Goal: Check status: Check status

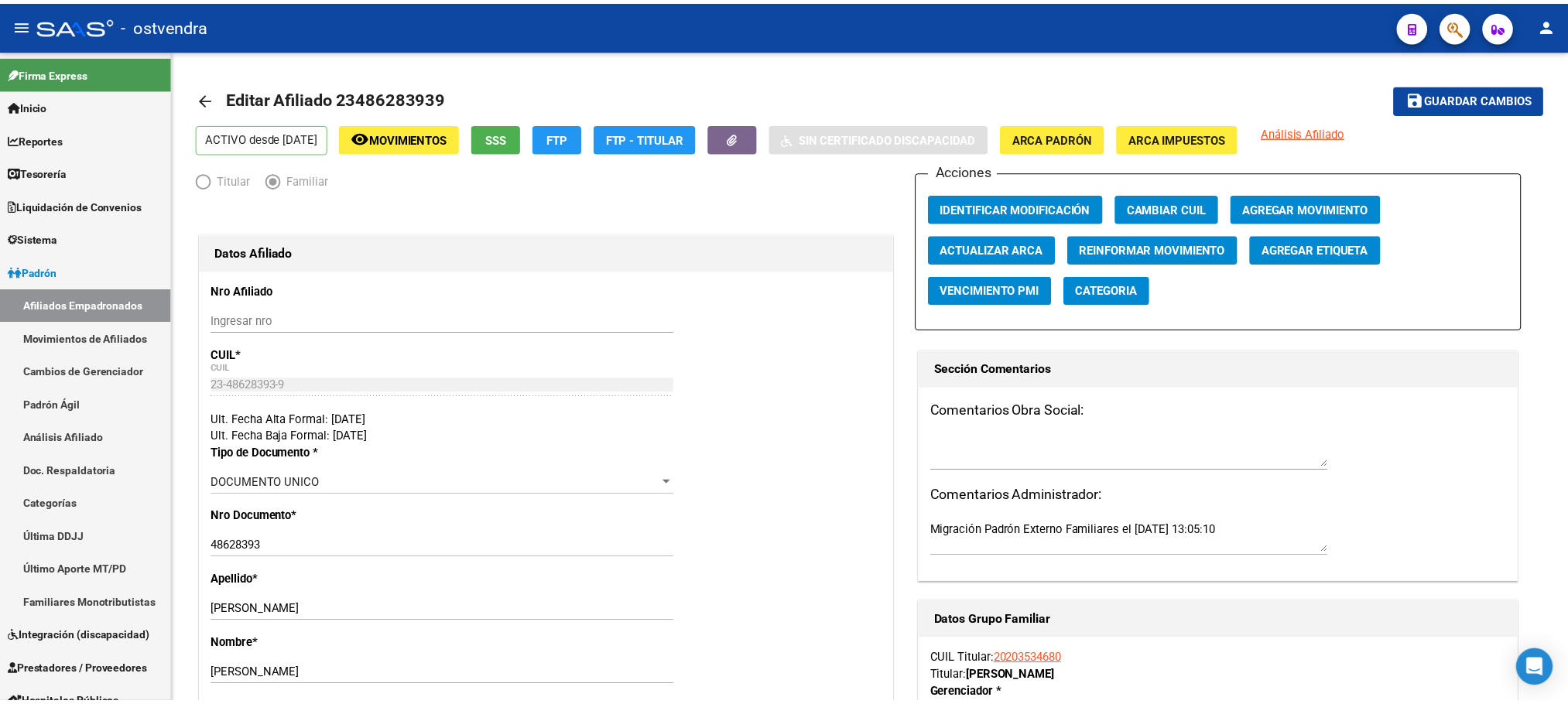
scroll to position [2517, 0]
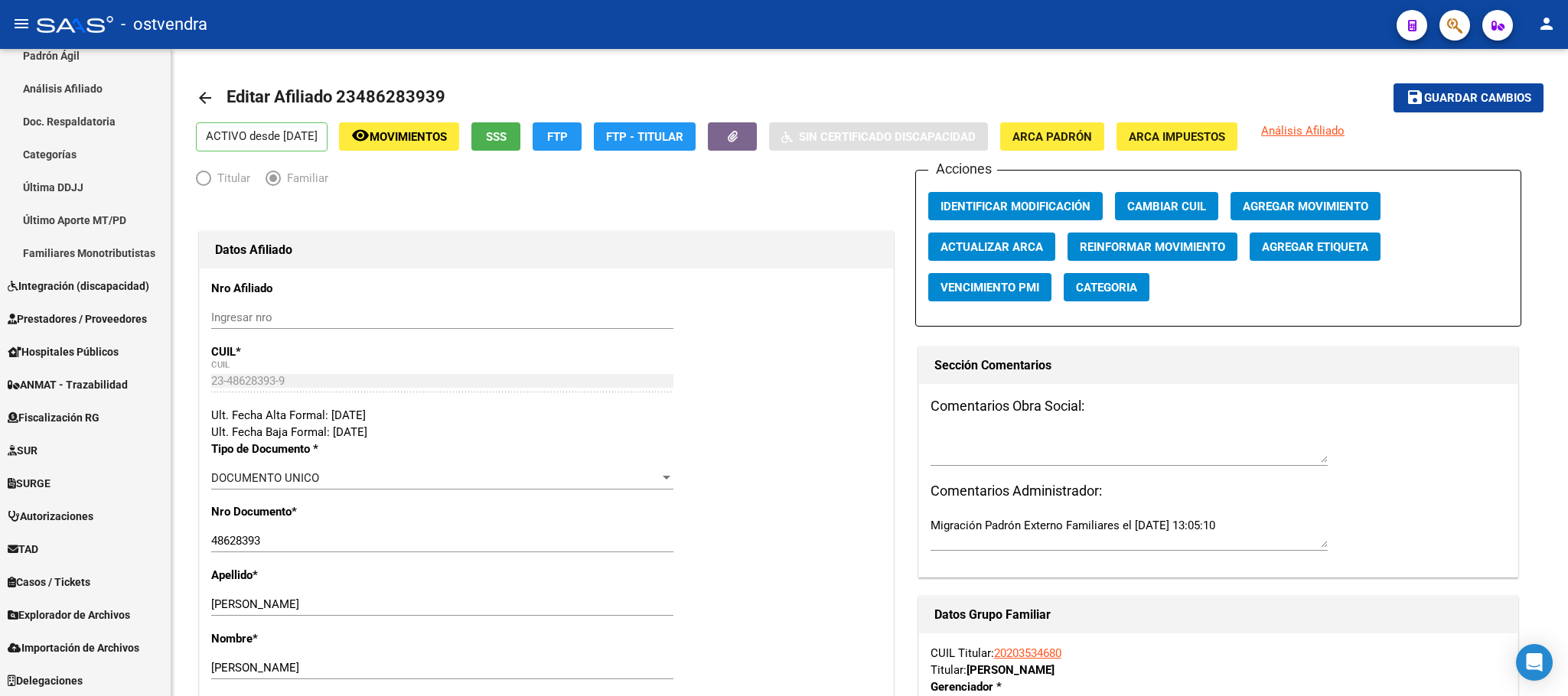
click at [1463, 22] on button "button" at bounding box center [1455, 26] width 31 height 31
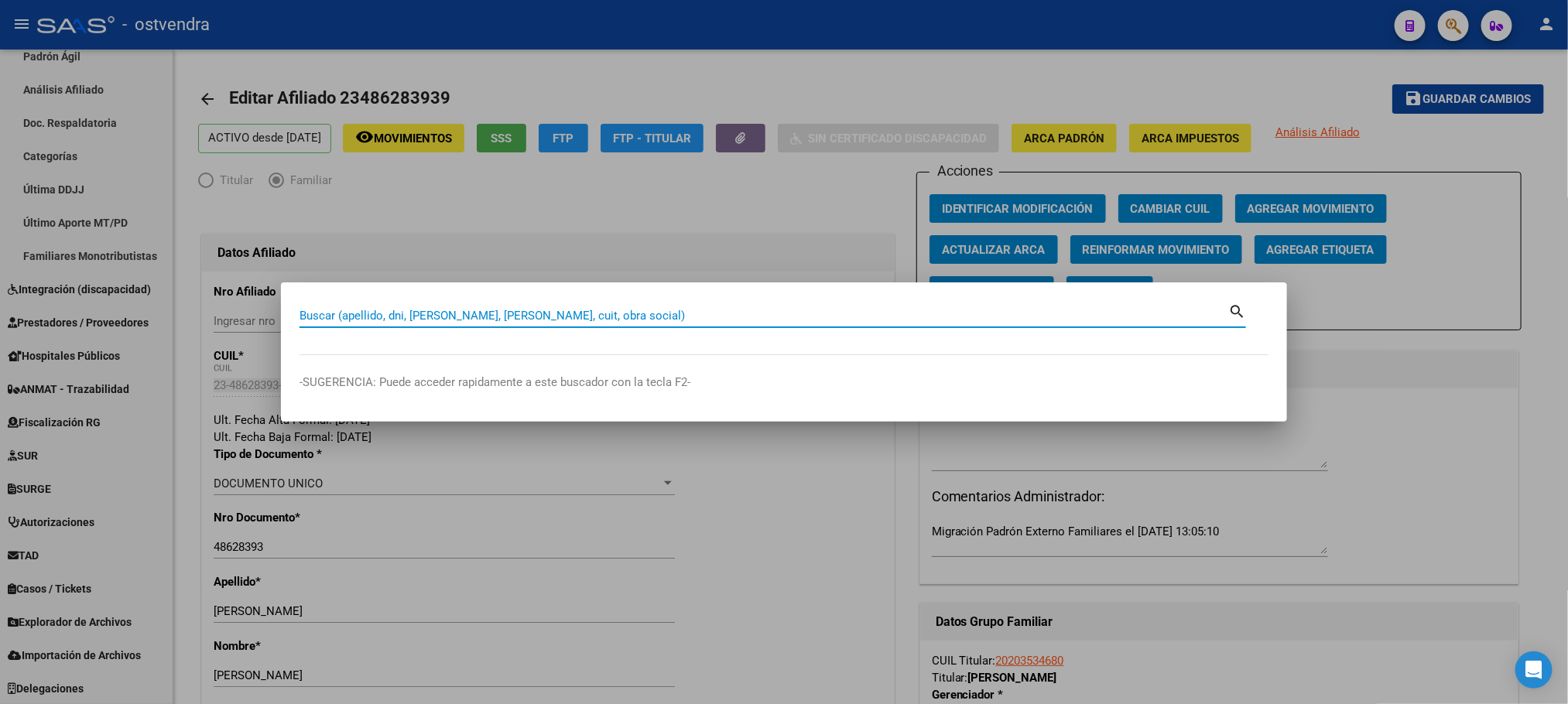
paste input "27314482986"
type input "27314482986"
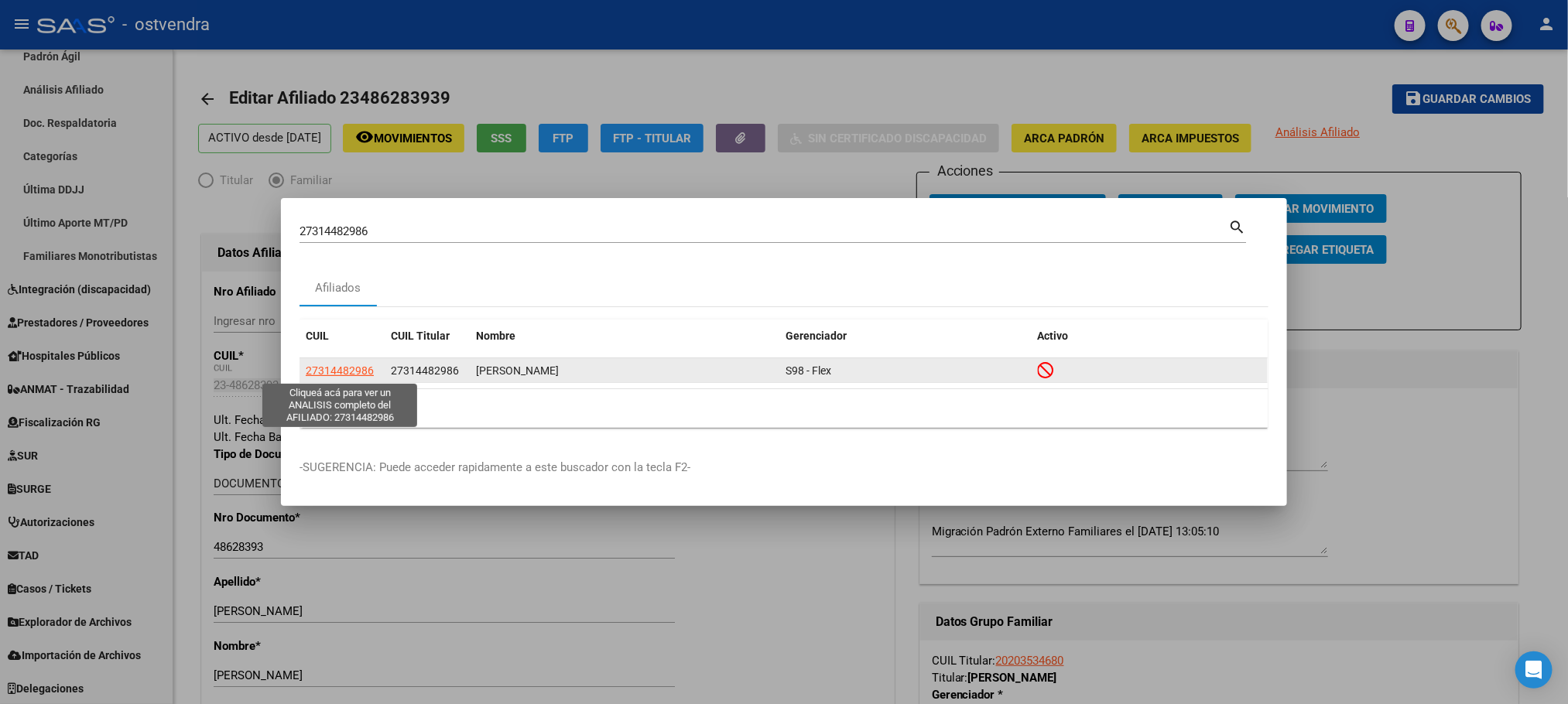
click at [353, 373] on span "27314482986" at bounding box center [340, 371] width 68 height 12
type textarea "27314482986"
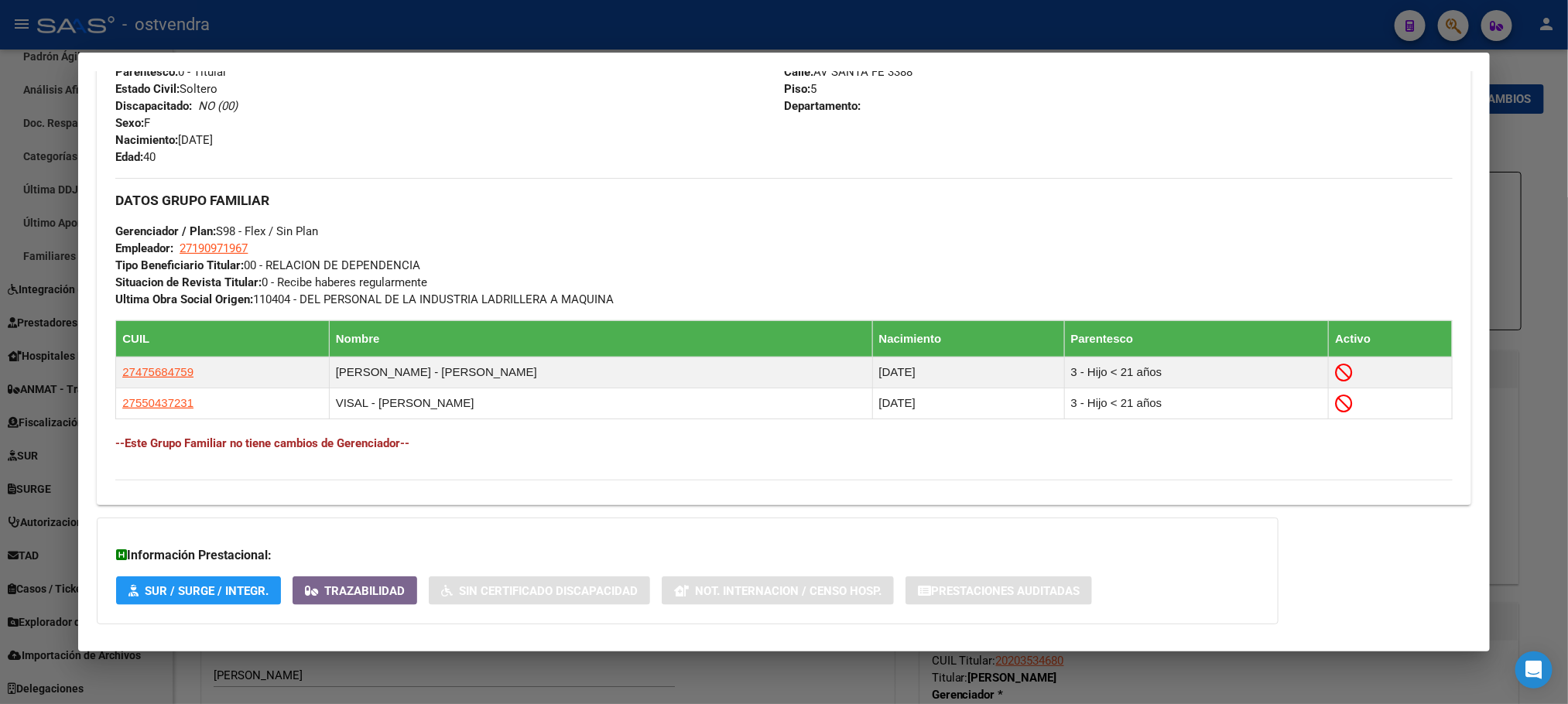
scroll to position [748, 0]
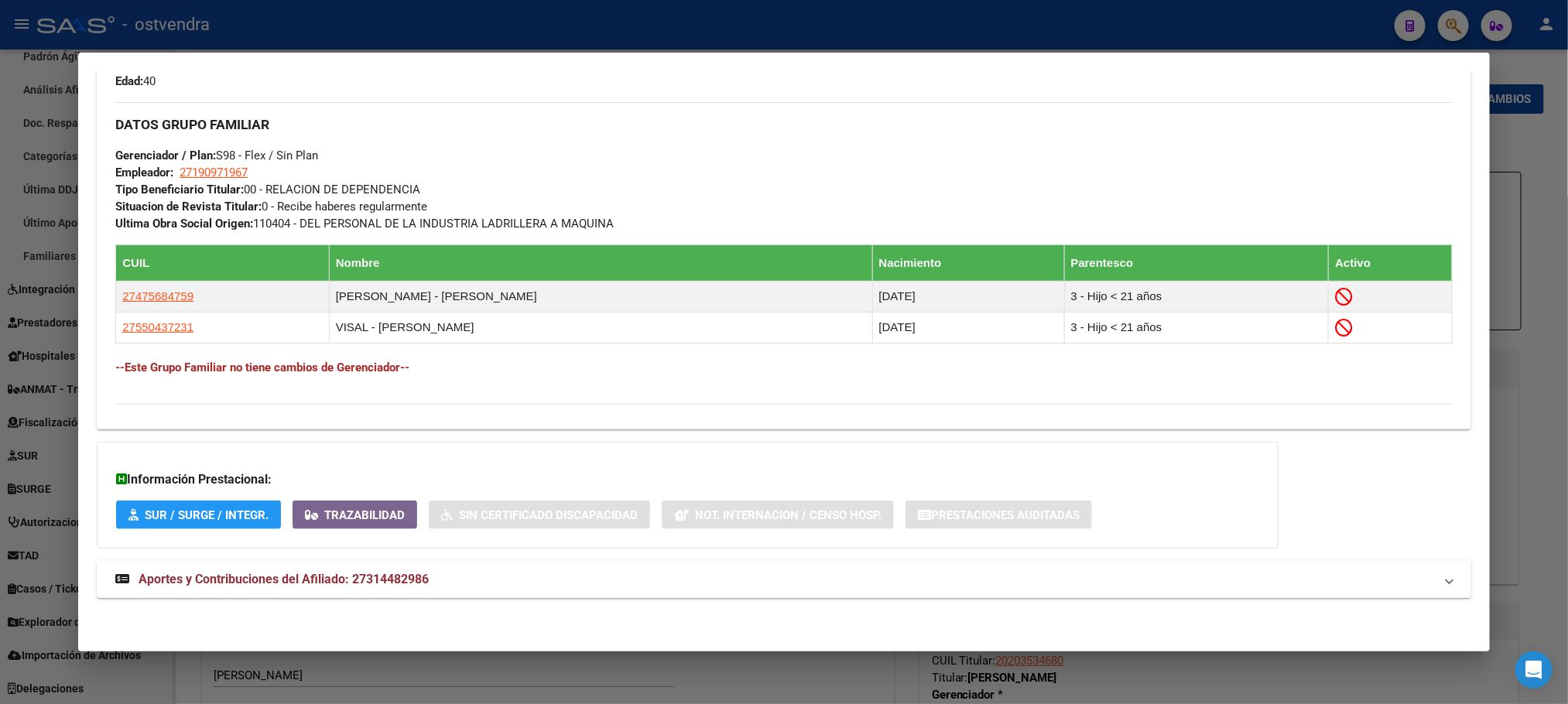
click at [451, 586] on mat-panel-title "Aportes y Contribuciones del Afiliado: 27314482986" at bounding box center [774, 579] width 1318 height 18
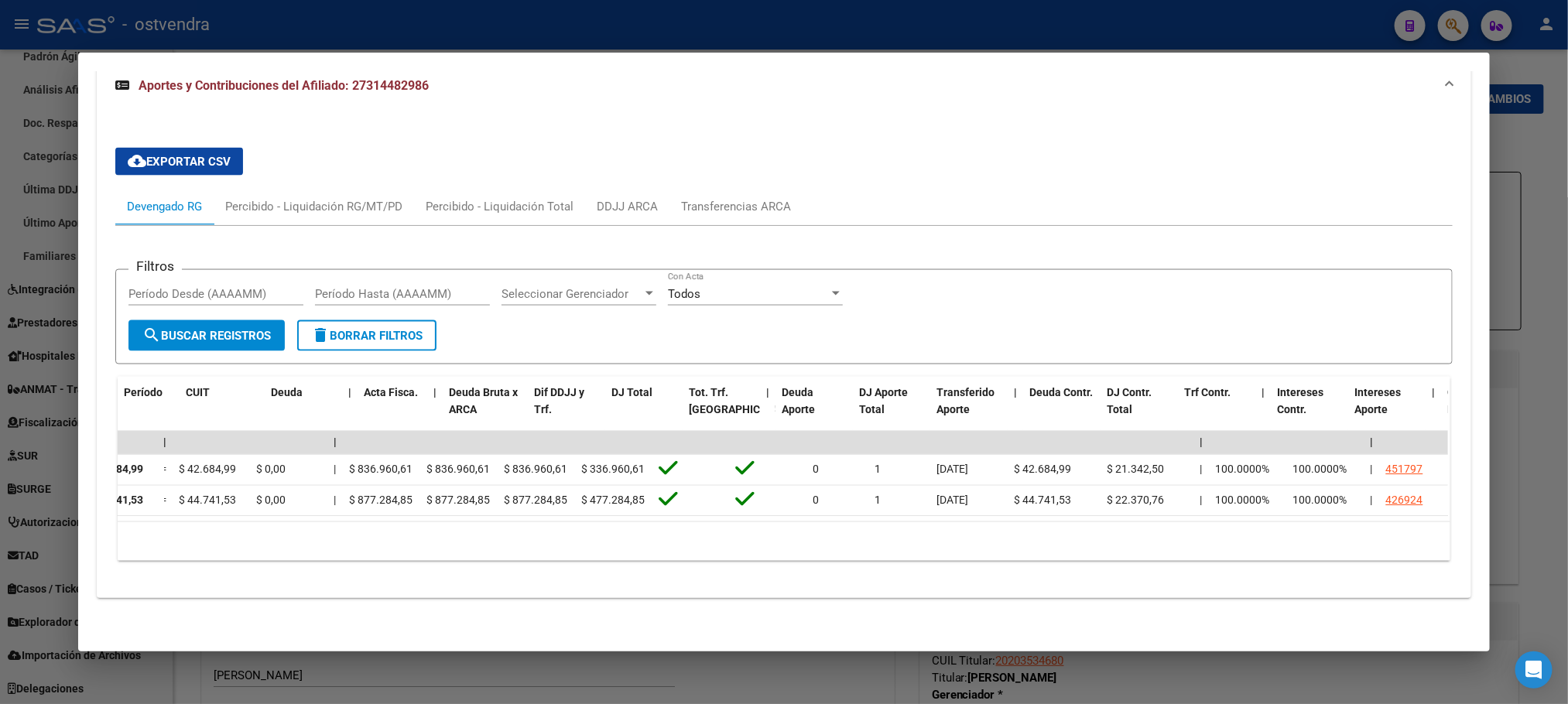
scroll to position [0, 0]
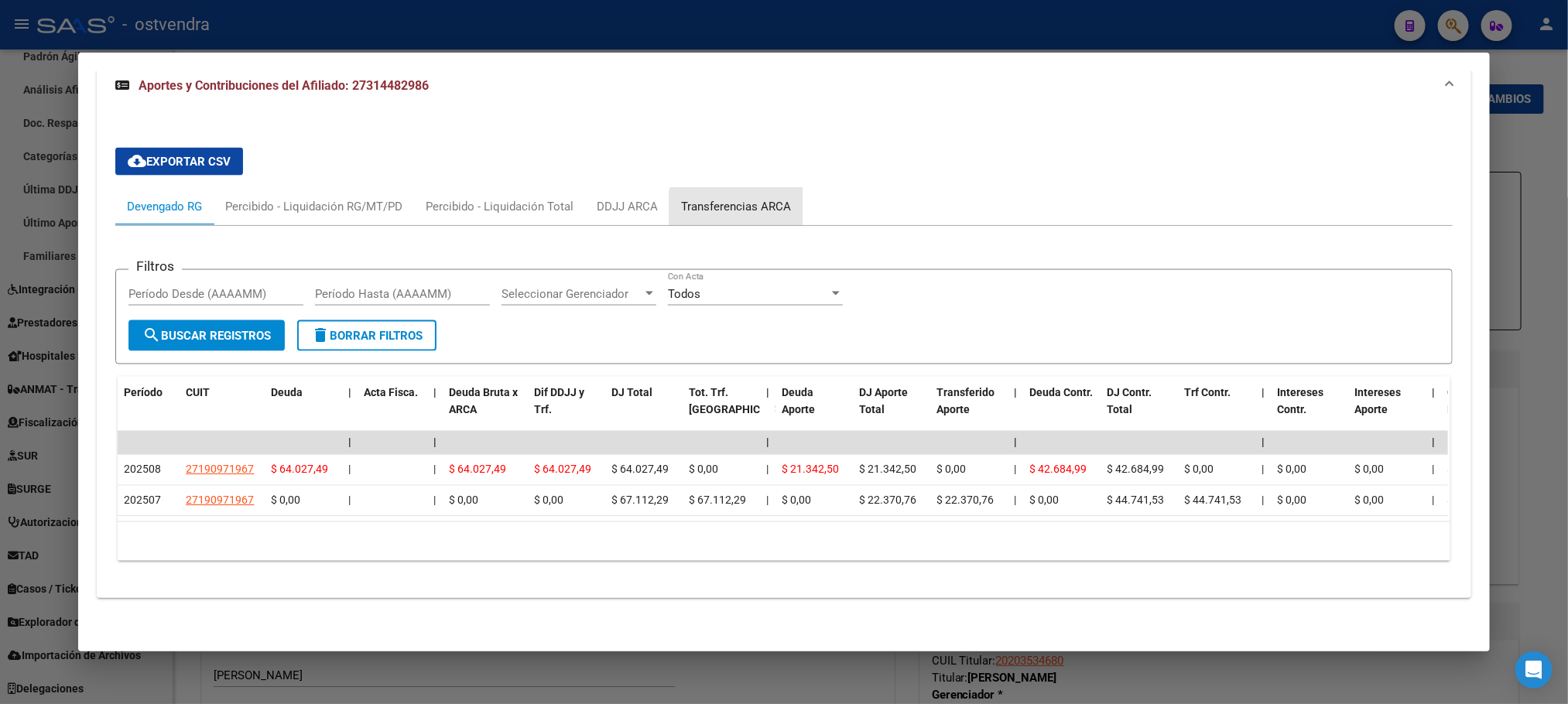
click at [734, 198] on div "Transferencias ARCA" at bounding box center [736, 207] width 110 height 17
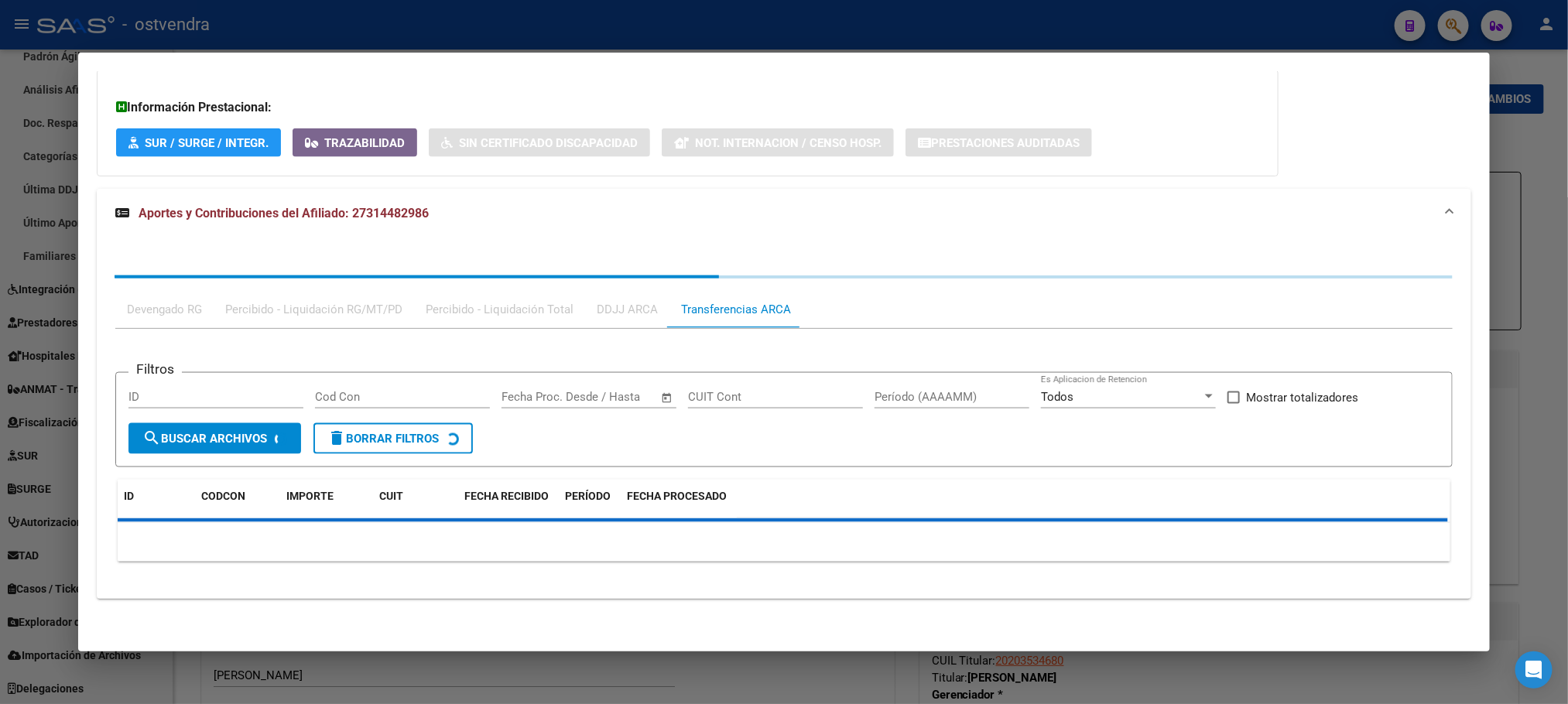
scroll to position [1179, 0]
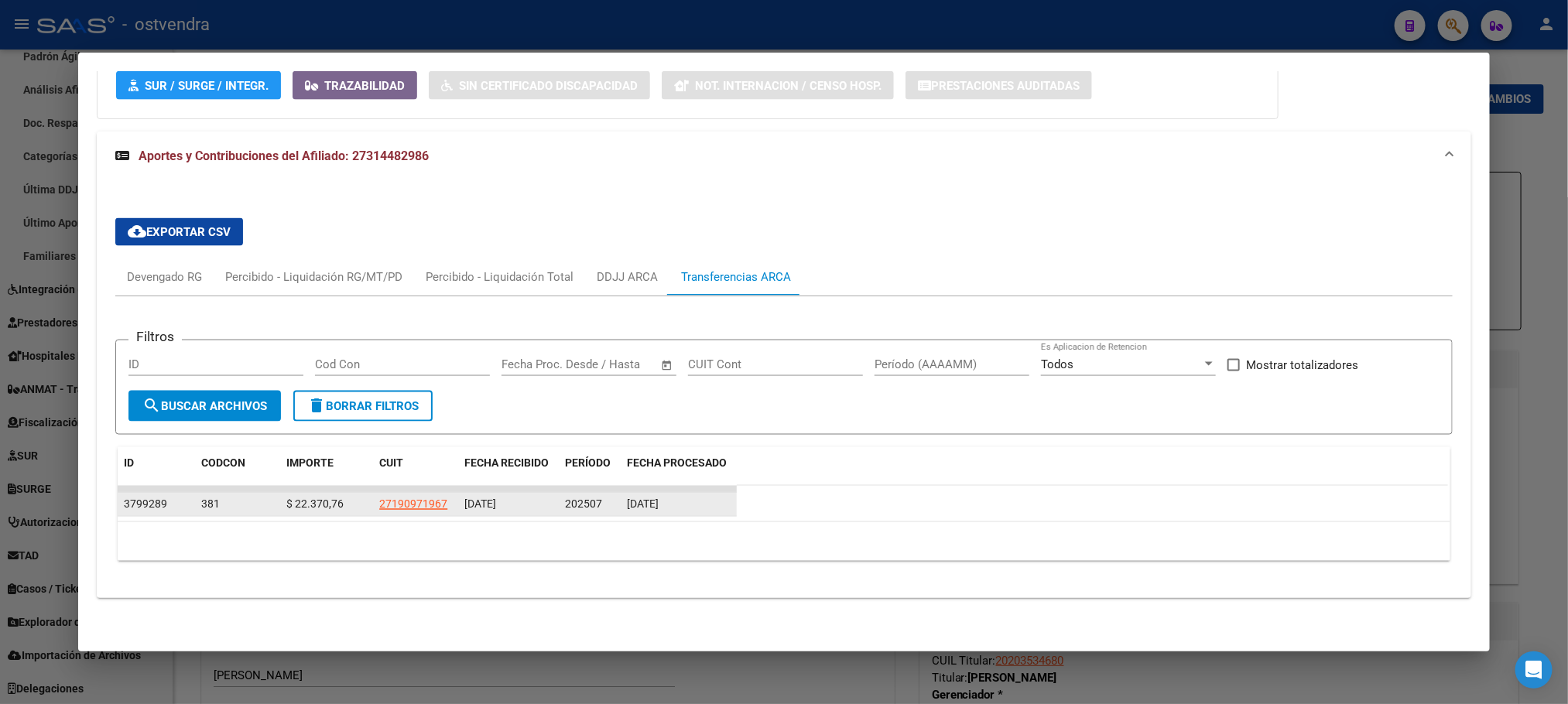
drag, startPoint x: 622, startPoint y: 506, endPoint x: 709, endPoint y: 504, distance: 87.0
click at [709, 504] on div "[DATE]" at bounding box center [678, 505] width 104 height 17
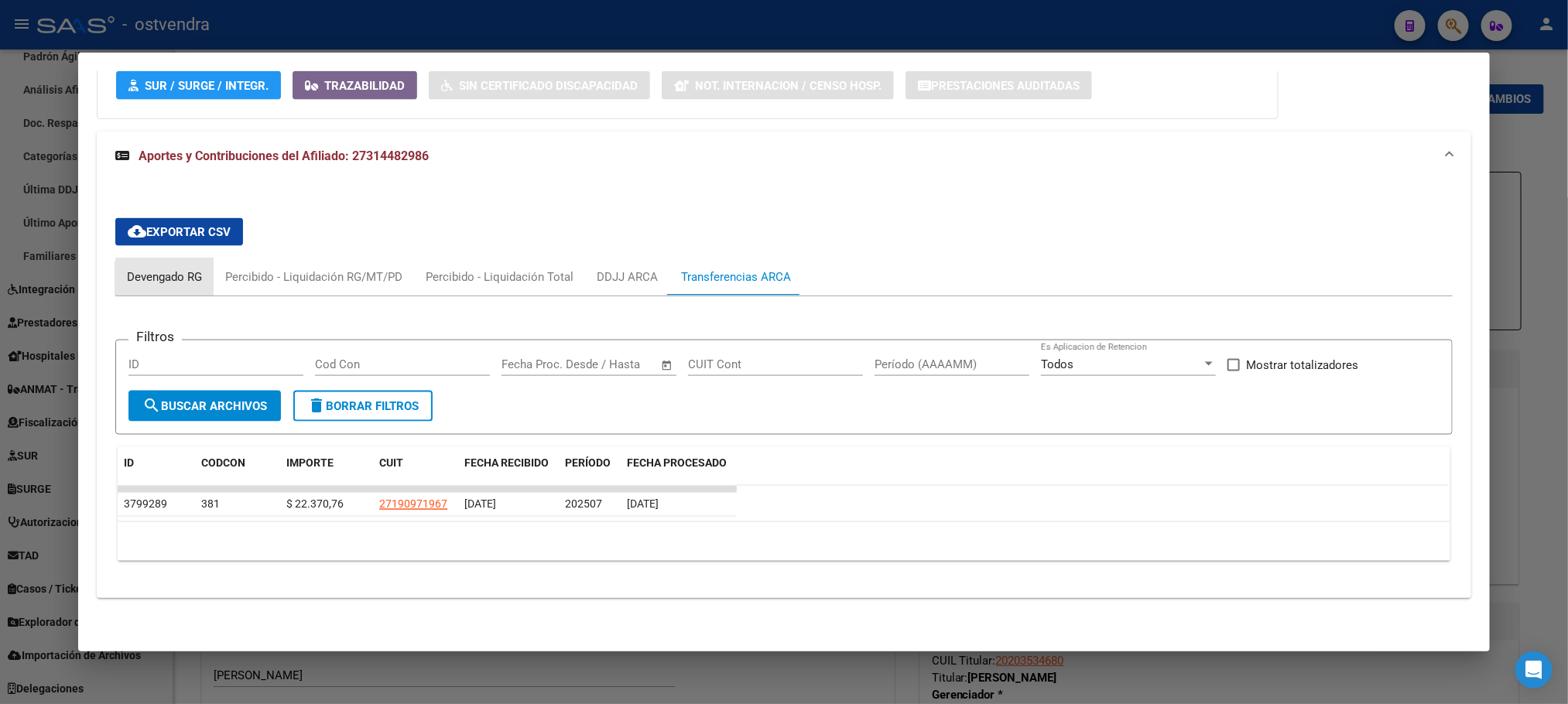
click at [175, 282] on div "Devengado RG" at bounding box center [165, 278] width 75 height 17
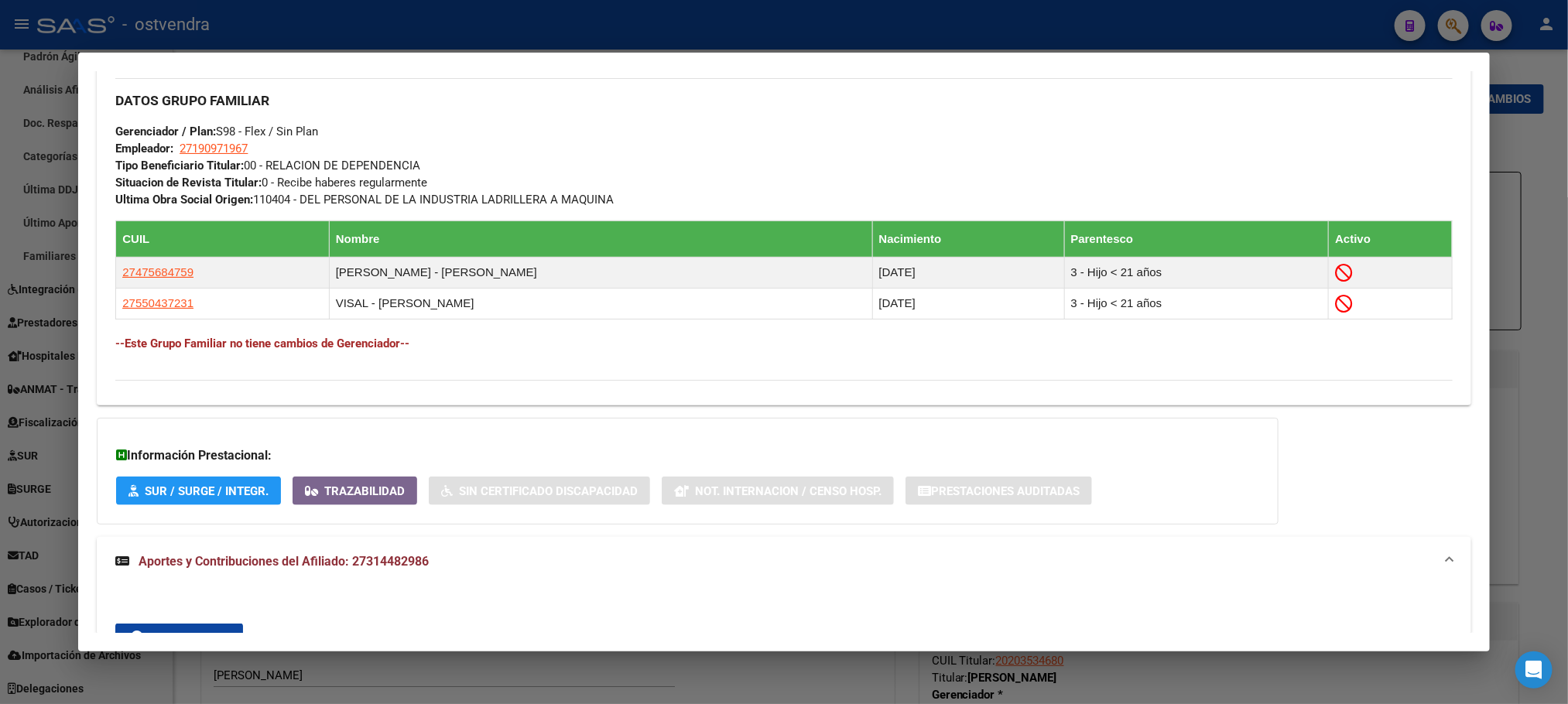
scroll to position [947, 0]
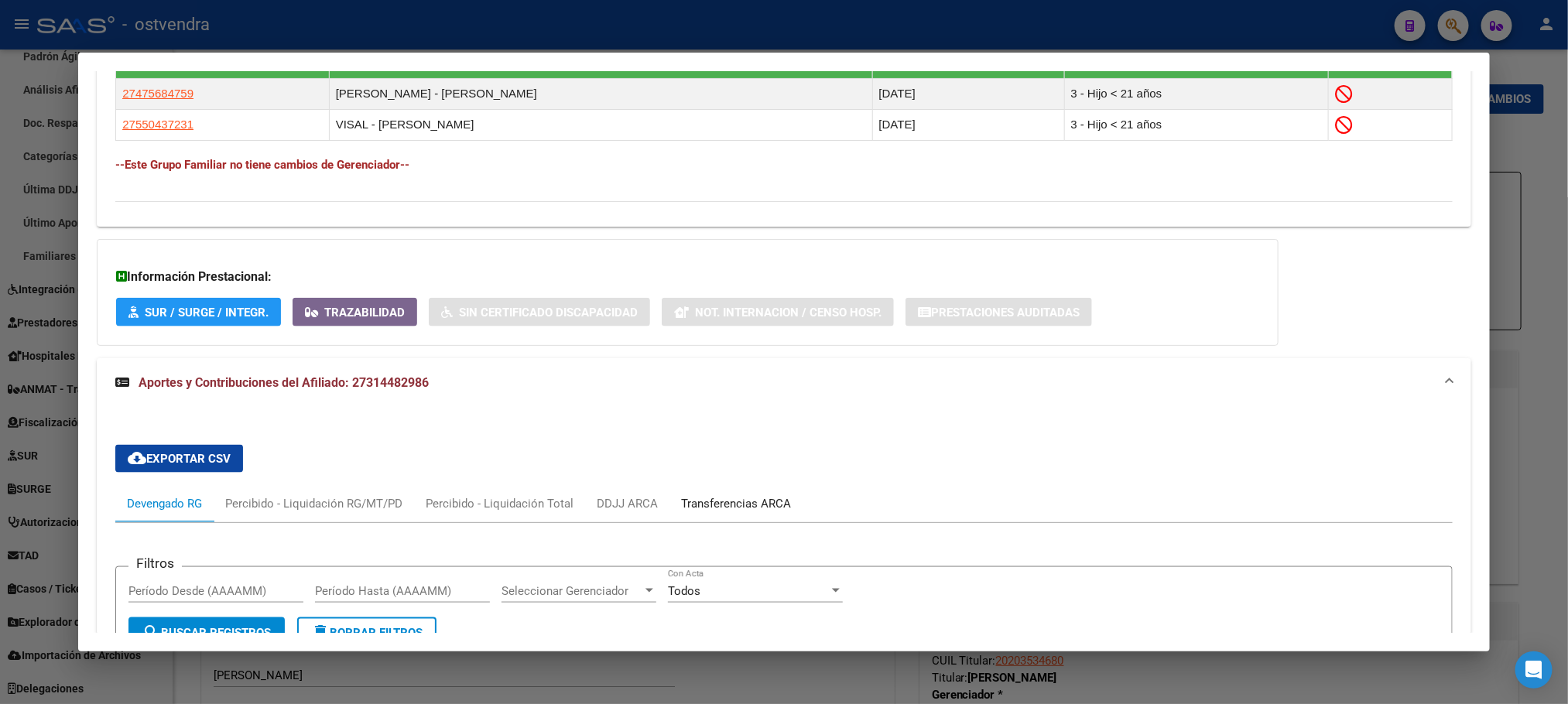
click at [731, 509] on div "Transferencias ARCA" at bounding box center [736, 504] width 110 height 17
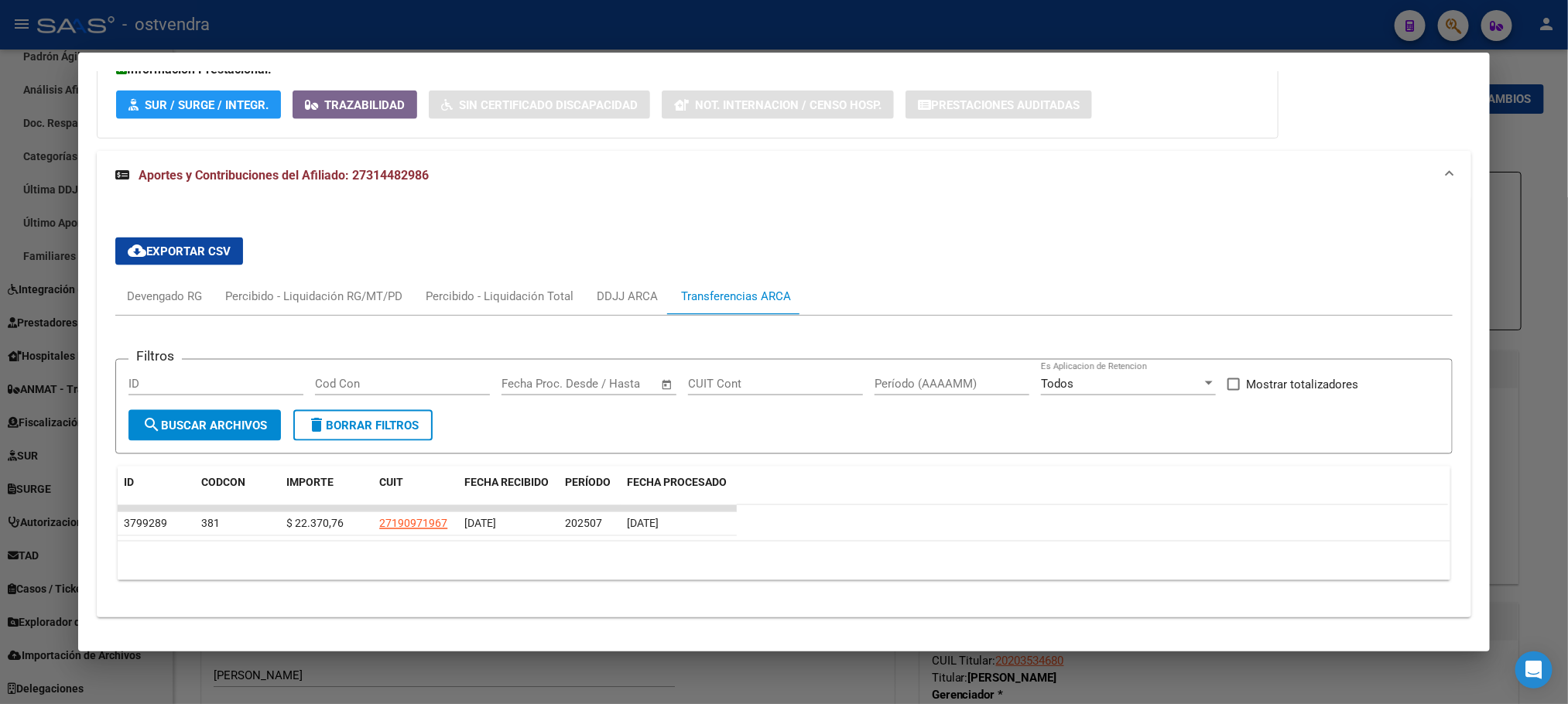
scroll to position [1179, 0]
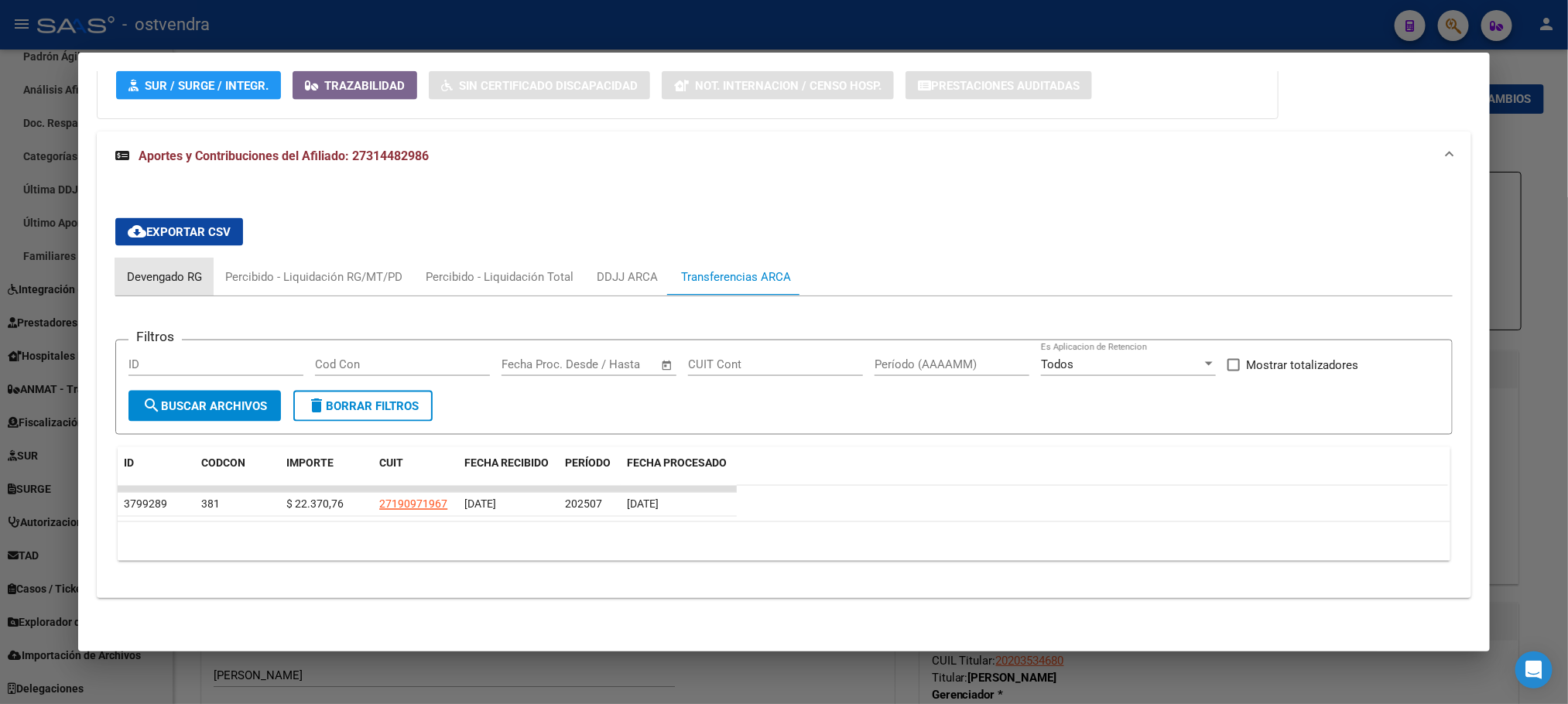
click at [126, 265] on div "Devengado RG" at bounding box center [164, 277] width 98 height 37
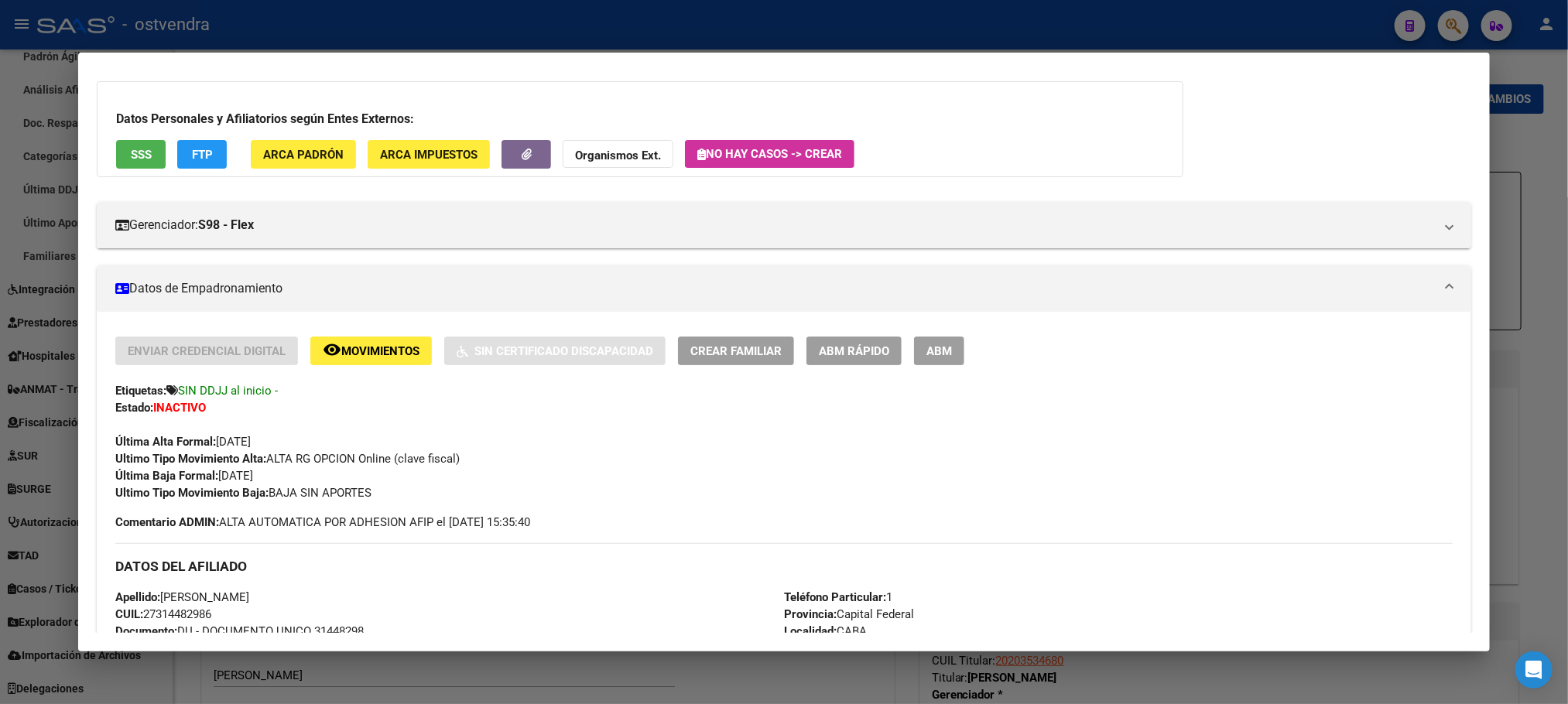
scroll to position [18, 0]
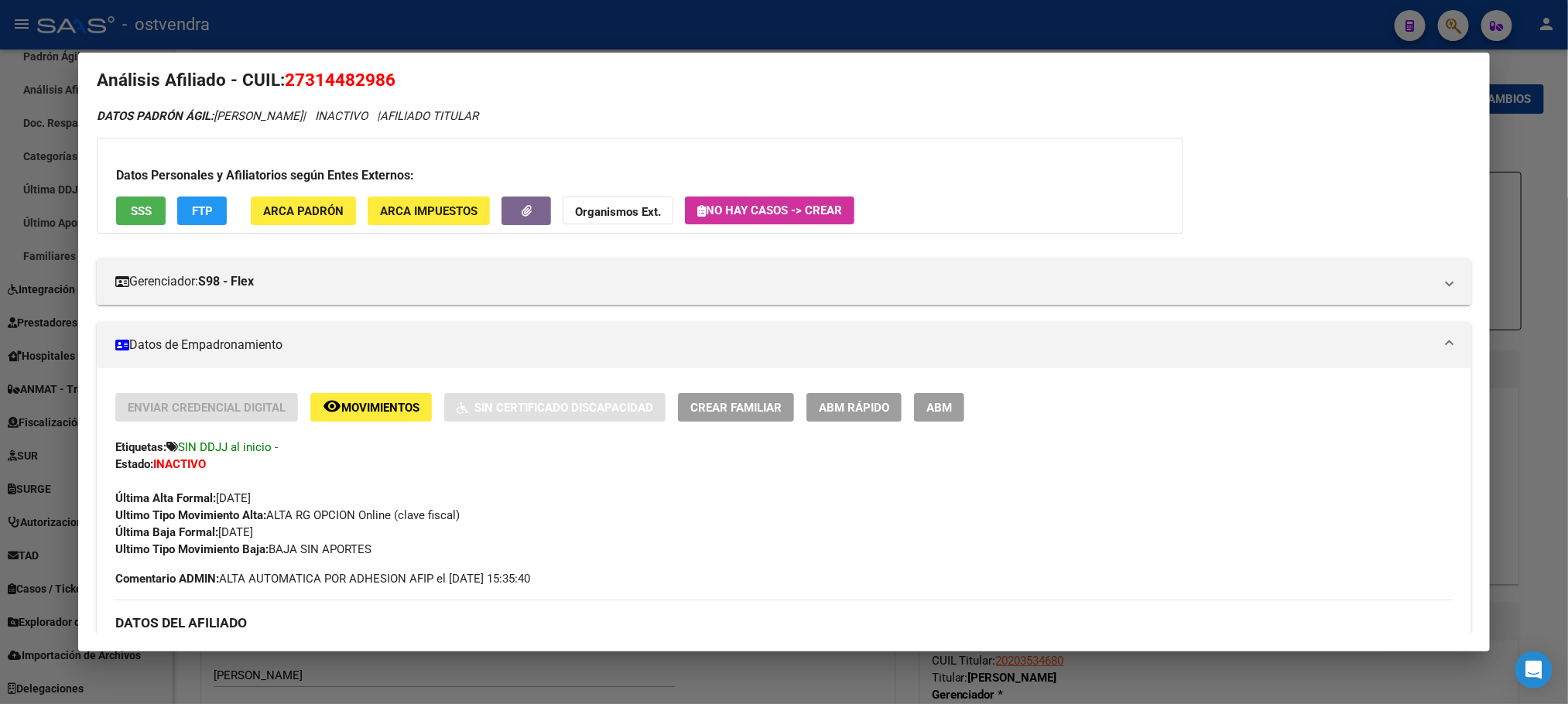
click at [376, 401] on span "Movimientos" at bounding box center [380, 408] width 78 height 14
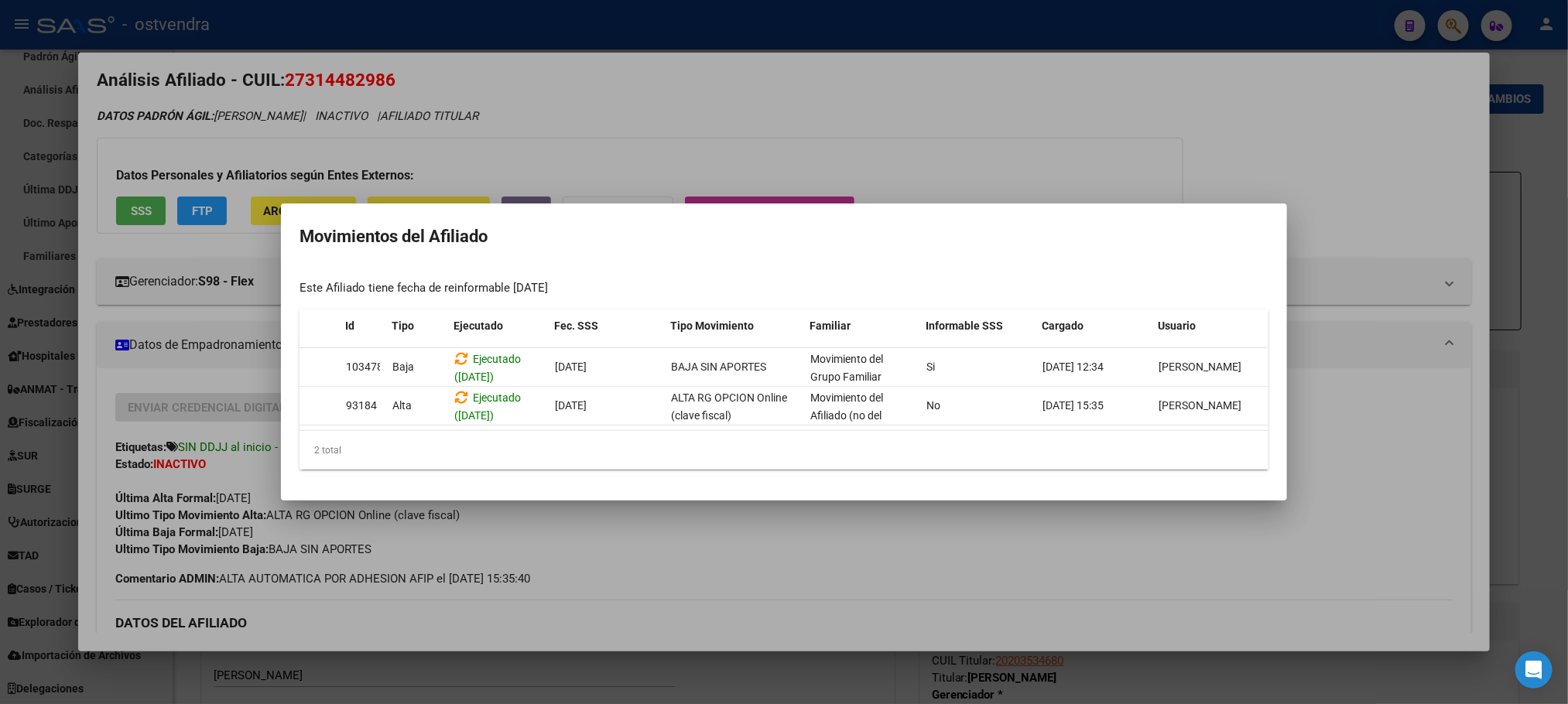
scroll to position [0, 0]
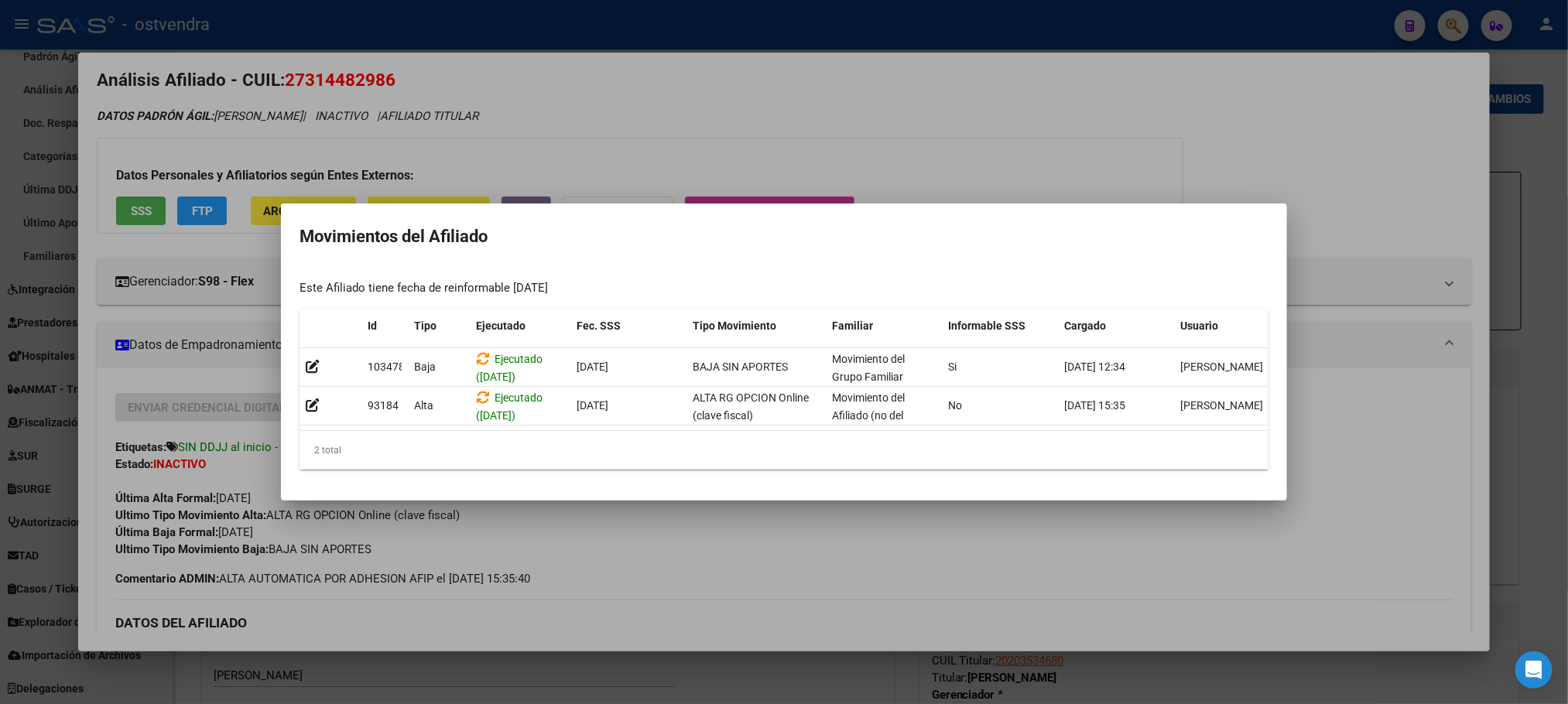
click at [373, 125] on div at bounding box center [784, 352] width 1568 height 704
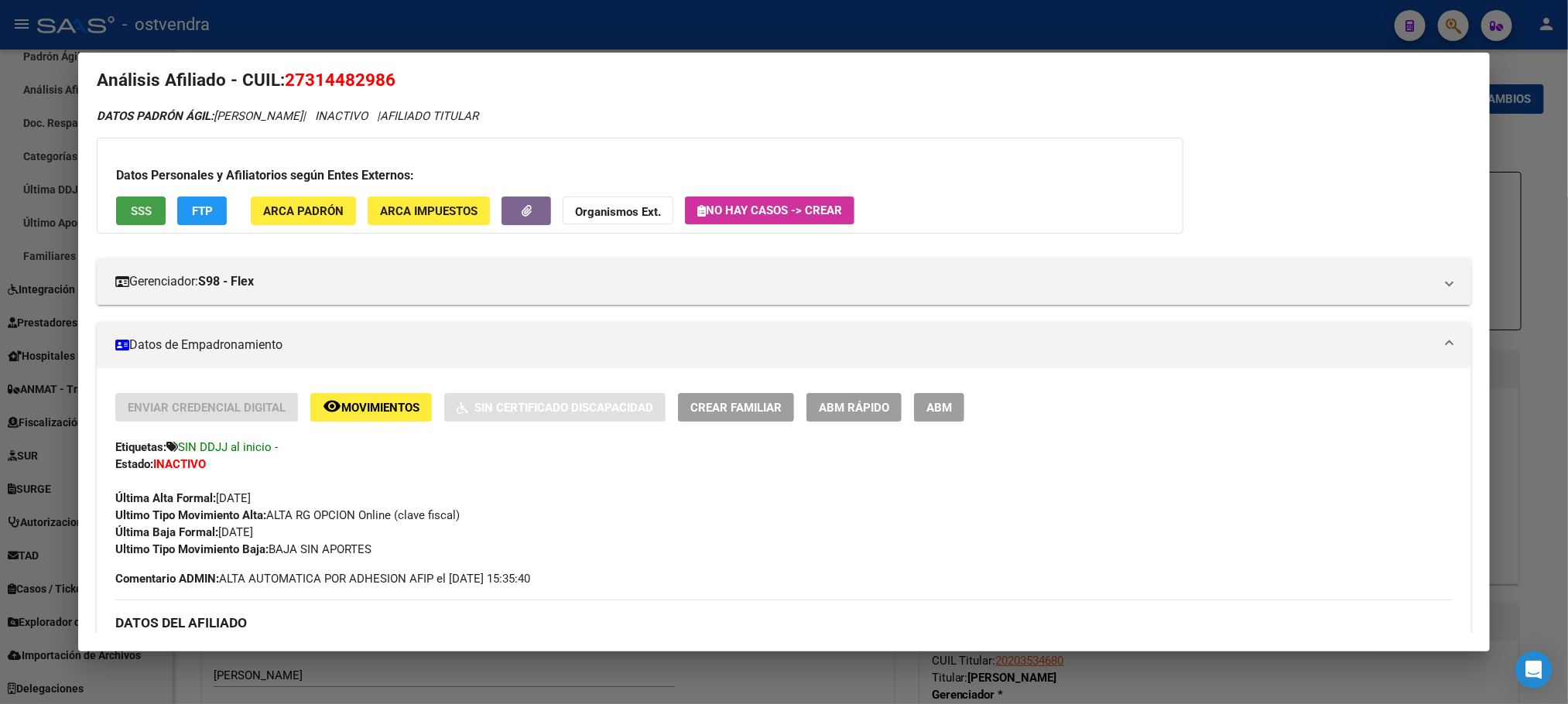
click at [147, 211] on button "SSS" at bounding box center [140, 211] width 50 height 29
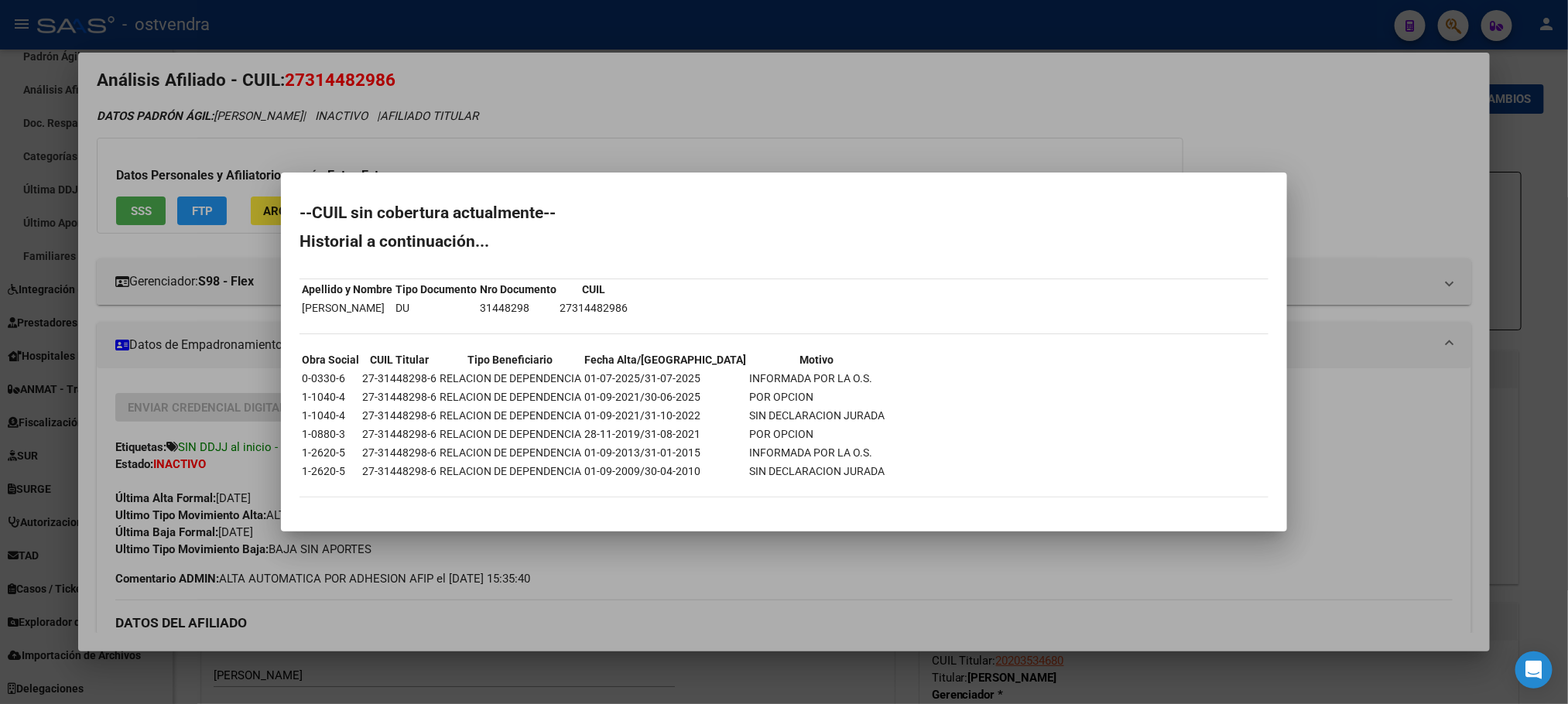
click at [544, 116] on div at bounding box center [784, 352] width 1568 height 704
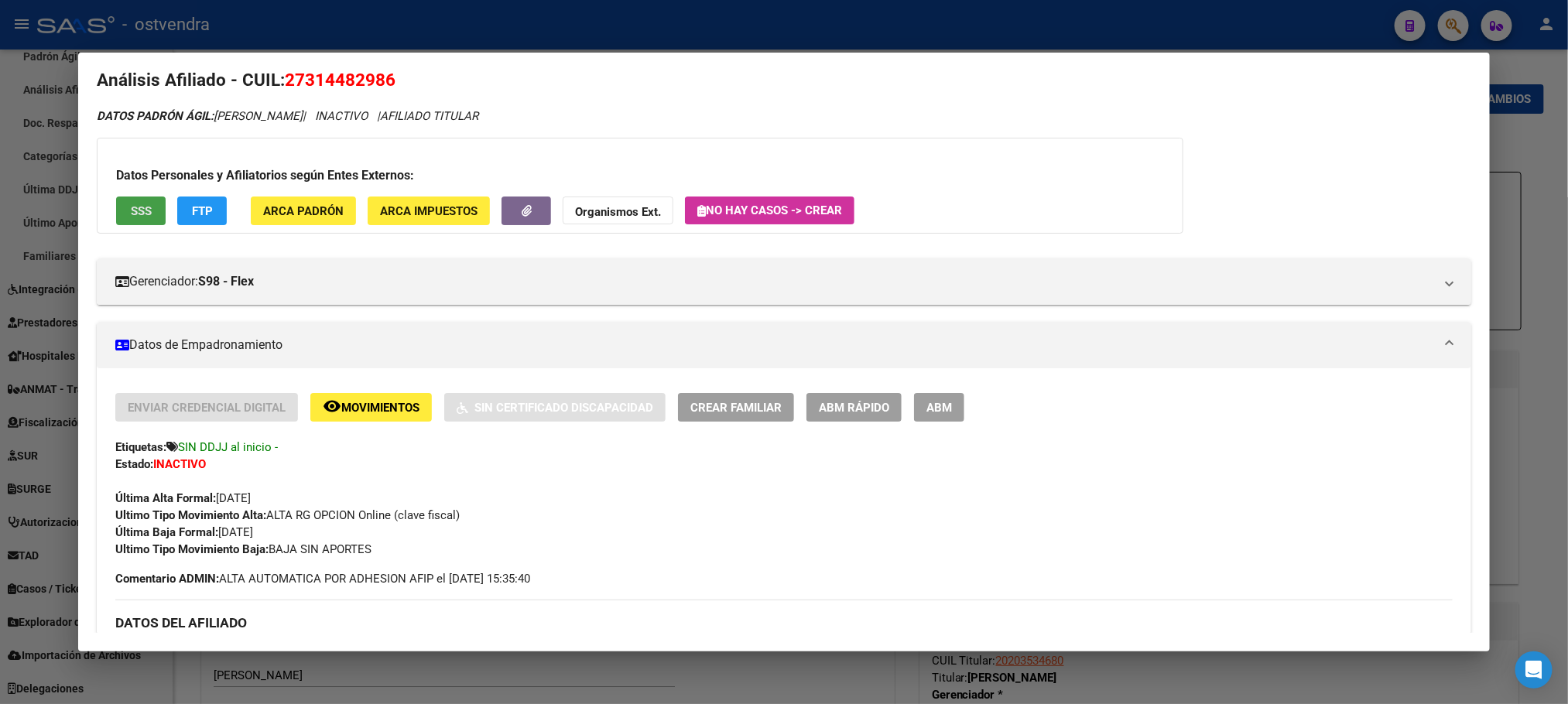
click at [130, 200] on button "SSS" at bounding box center [140, 211] width 50 height 29
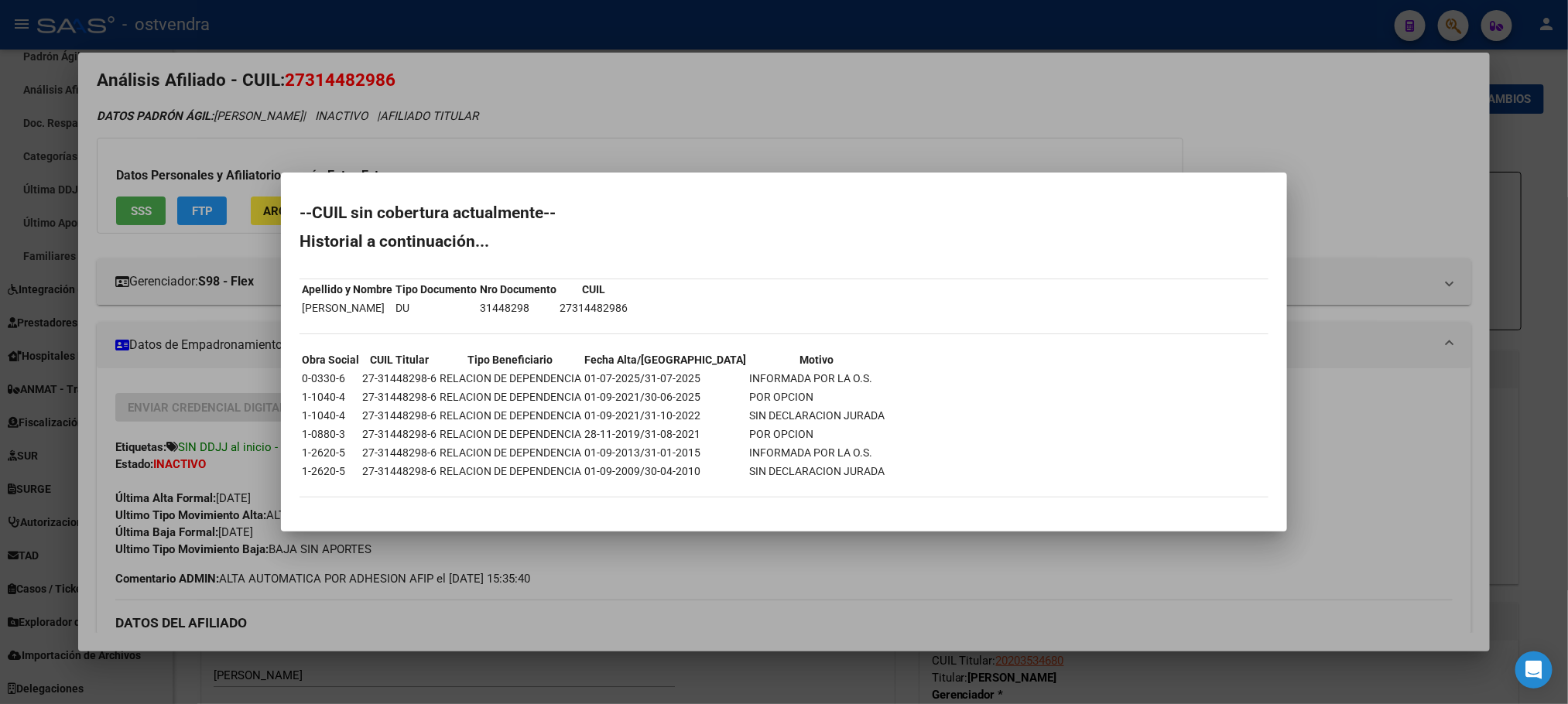
drag, startPoint x: 644, startPoint y: 373, endPoint x: 832, endPoint y: 373, distance: 188.0
click at [832, 373] on tr "0-0330-6 27-31448298-6 RELACION DE DEPENDENCIA 01-07-2025/31-07-2025 INFORMADA …" at bounding box center [593, 379] width 584 height 17
click at [529, 84] on div at bounding box center [784, 352] width 1568 height 704
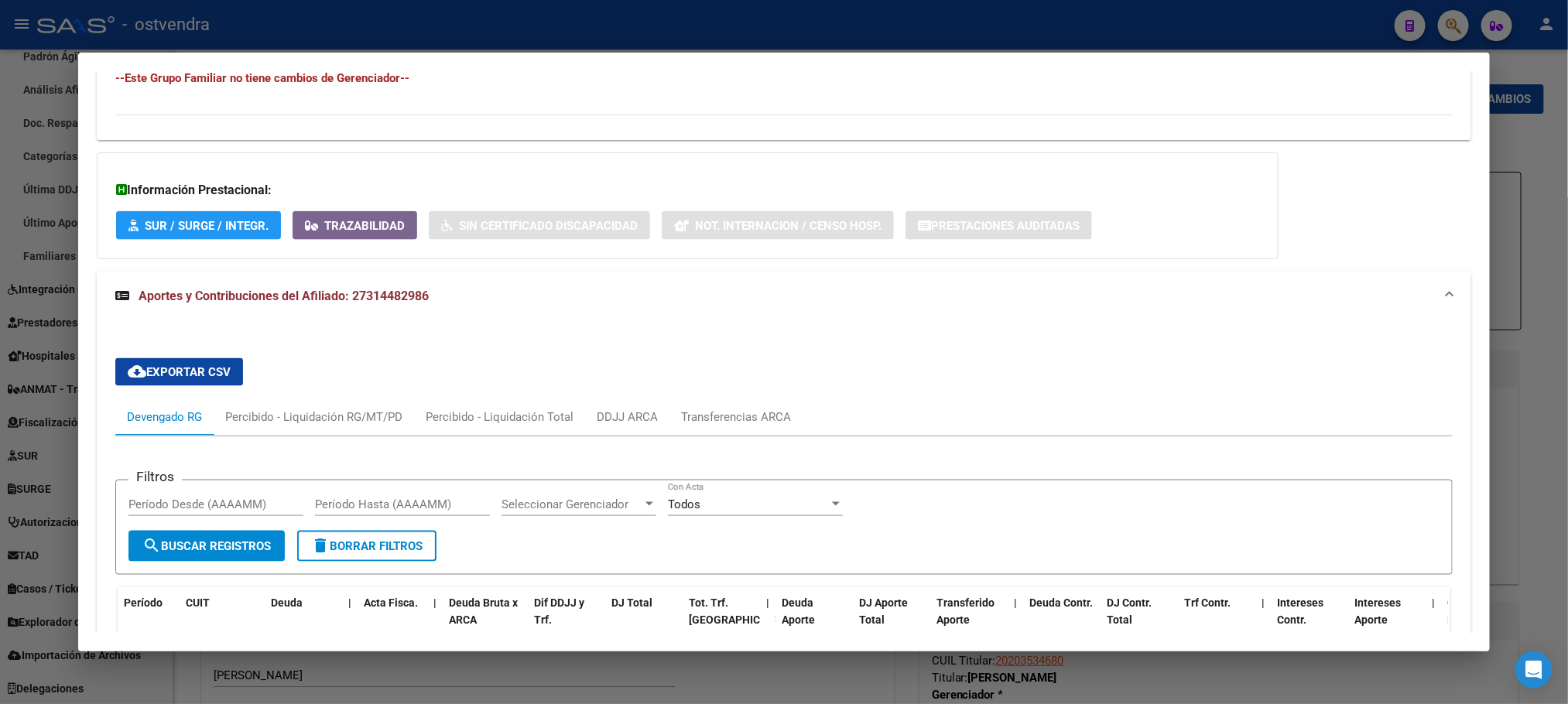
scroll to position [1150, 0]
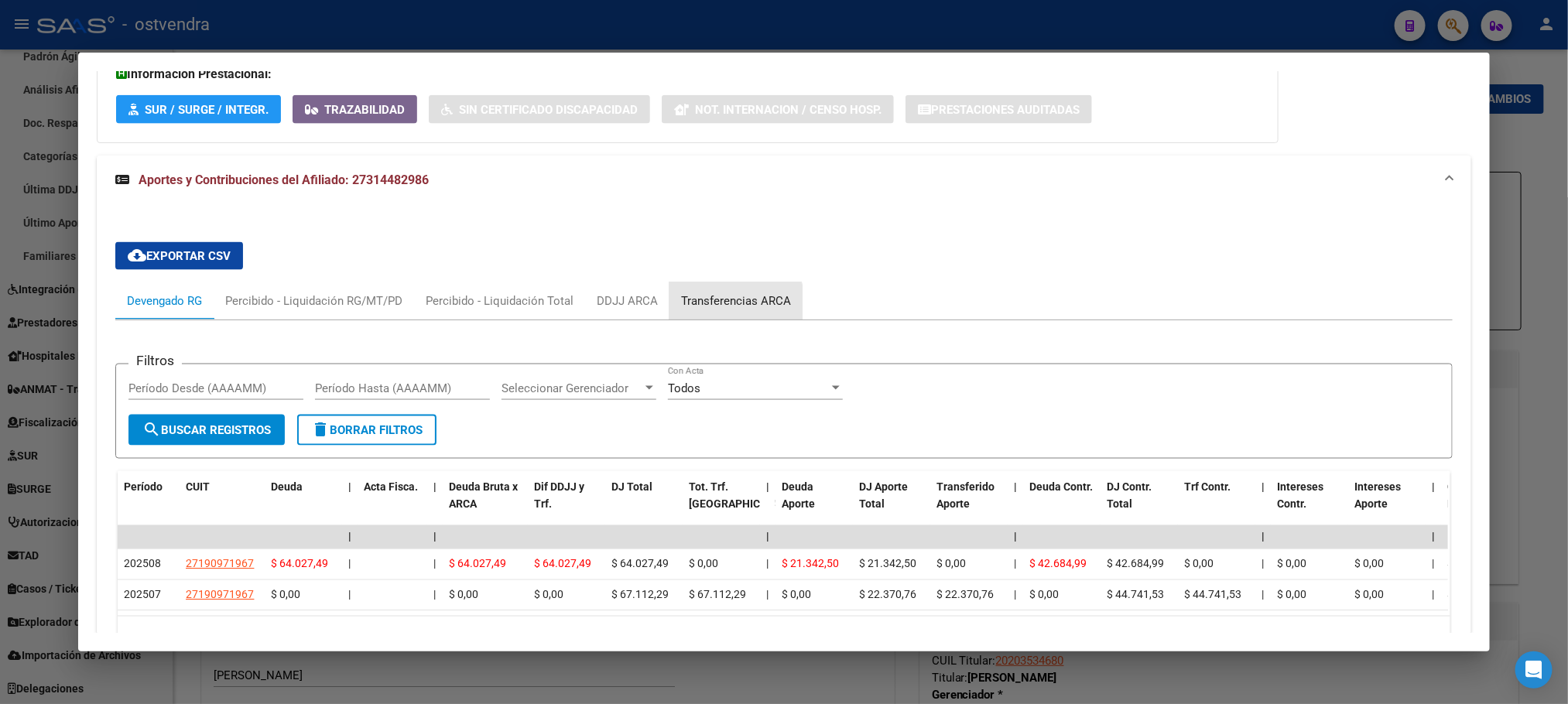
click at [720, 306] on div "Transferencias ARCA" at bounding box center [736, 301] width 110 height 17
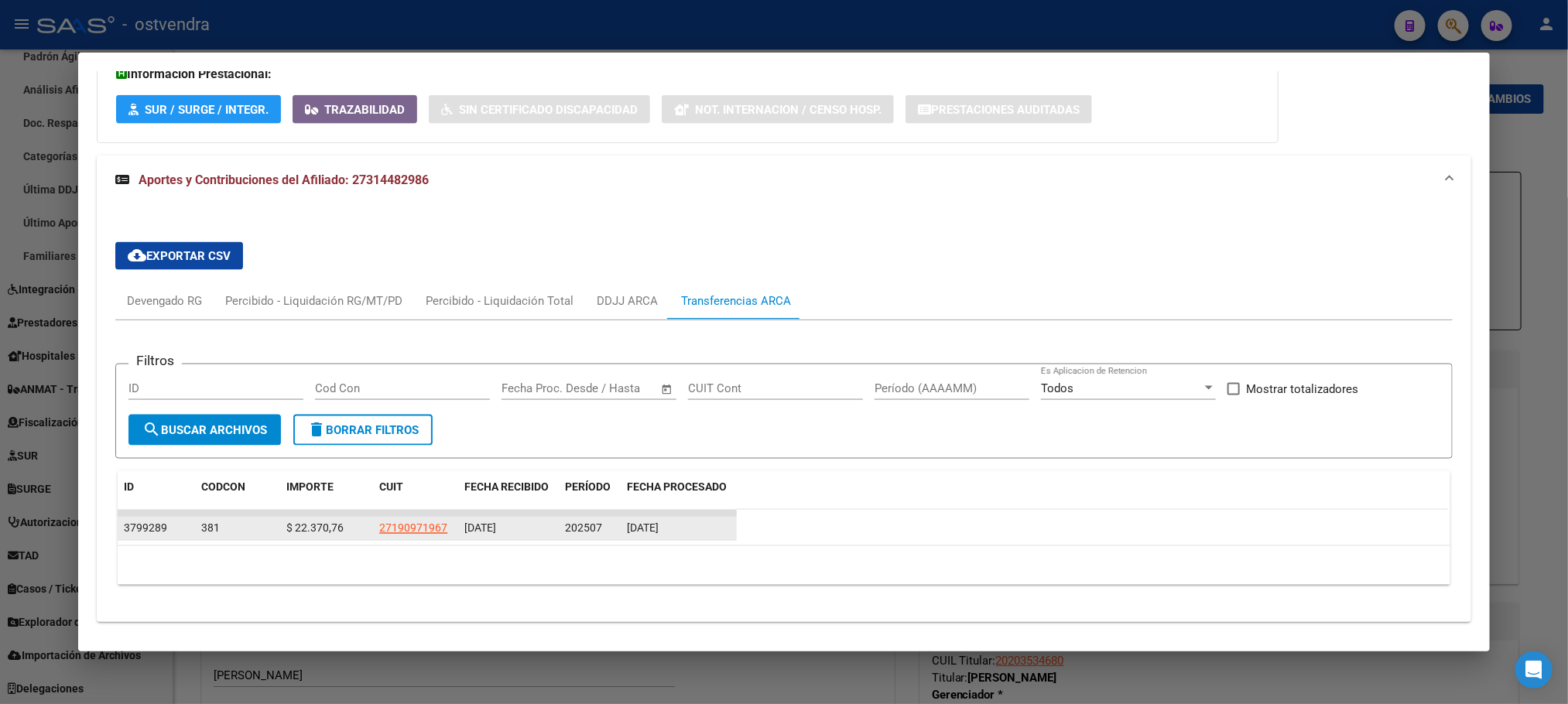
drag, startPoint x: 561, startPoint y: 534, endPoint x: 602, endPoint y: 534, distance: 41.0
click at [602, 534] on div "202507" at bounding box center [589, 529] width 50 height 17
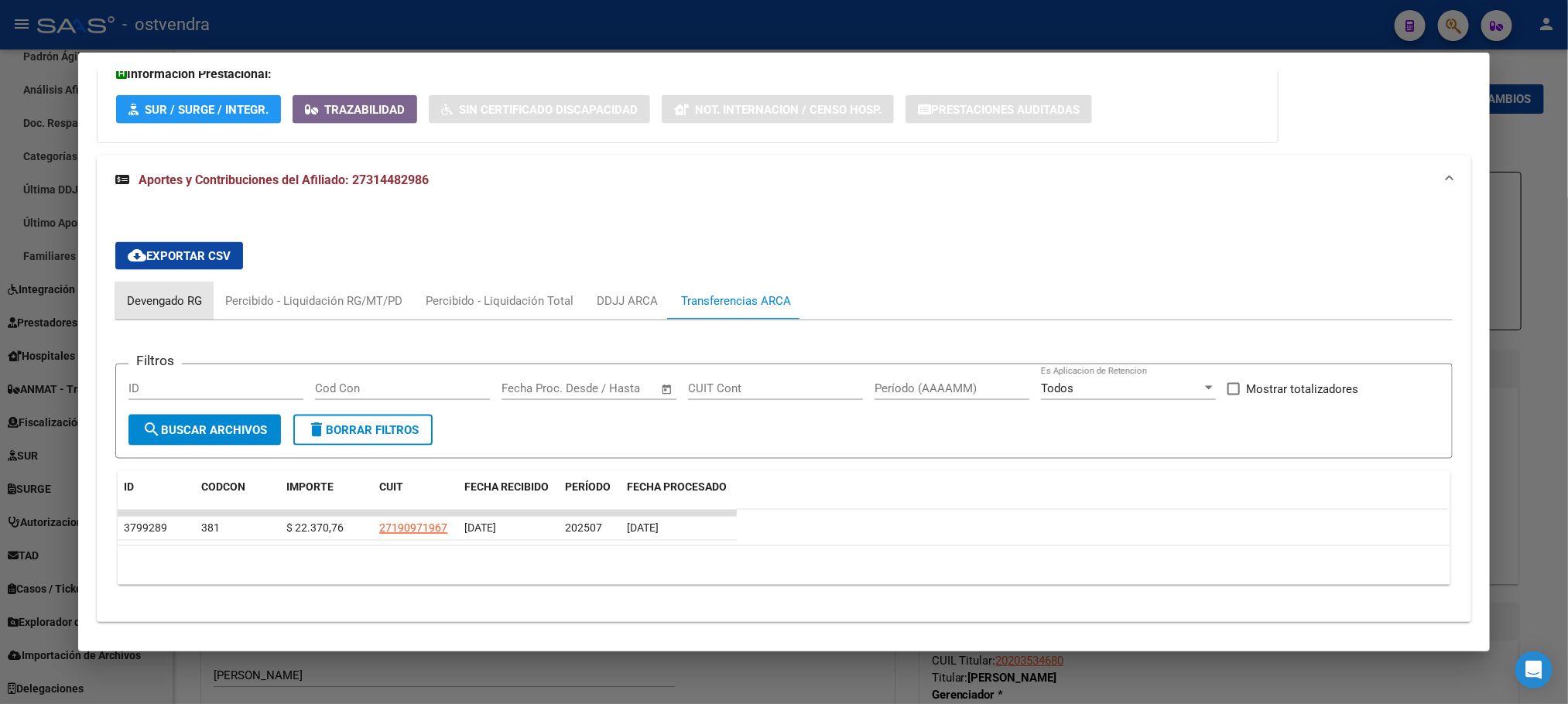
click at [145, 310] on div "Devengado RG" at bounding box center [165, 301] width 75 height 17
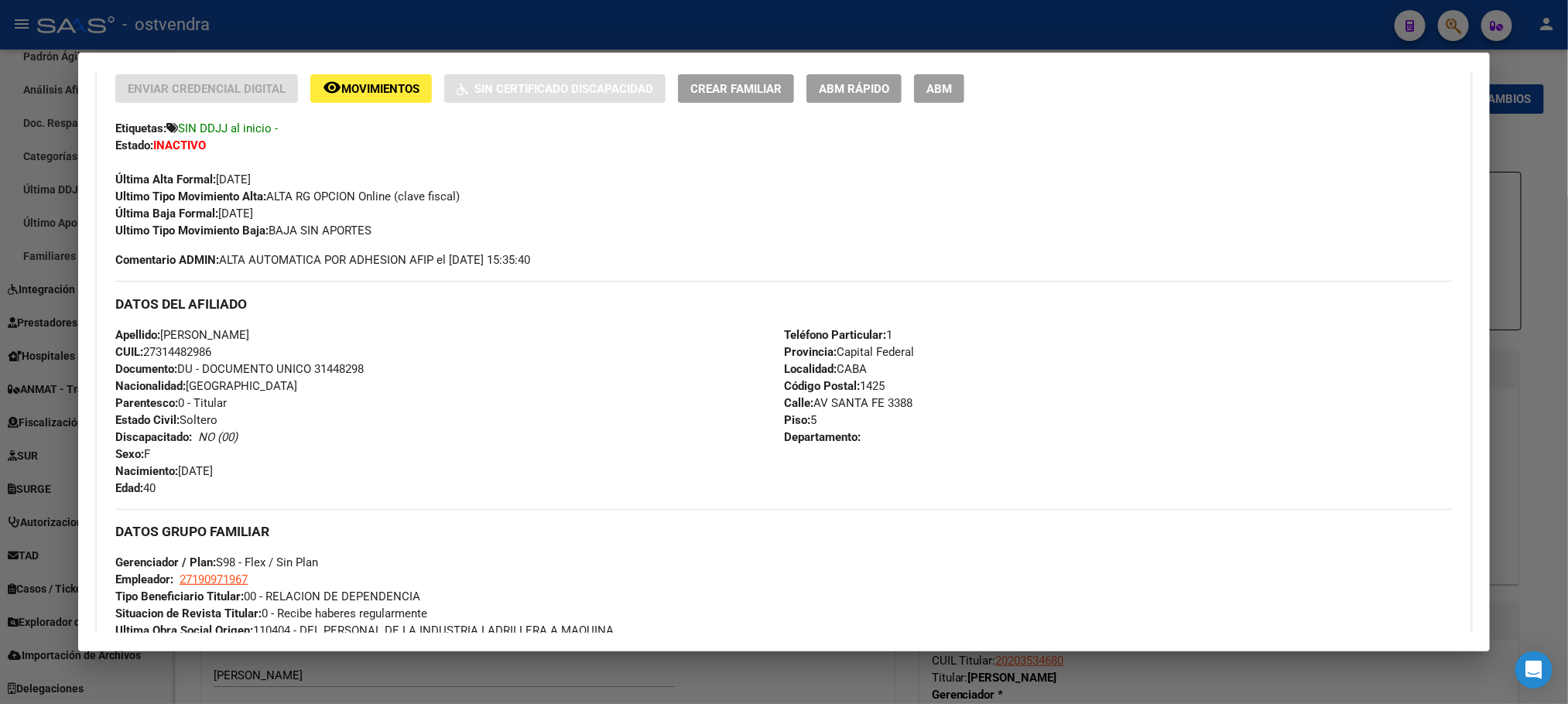
scroll to position [0, 0]
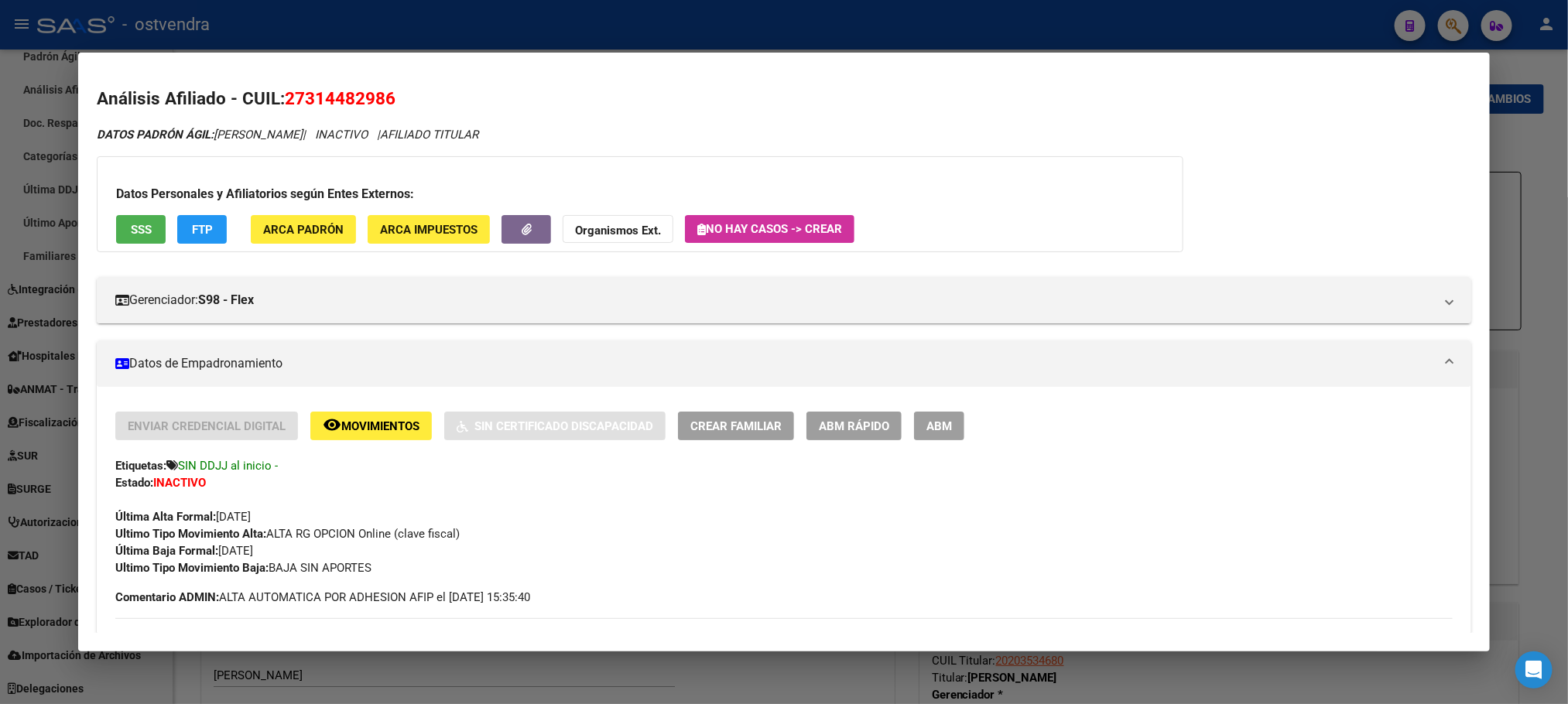
click at [131, 230] on span "SSS" at bounding box center [141, 230] width 21 height 14
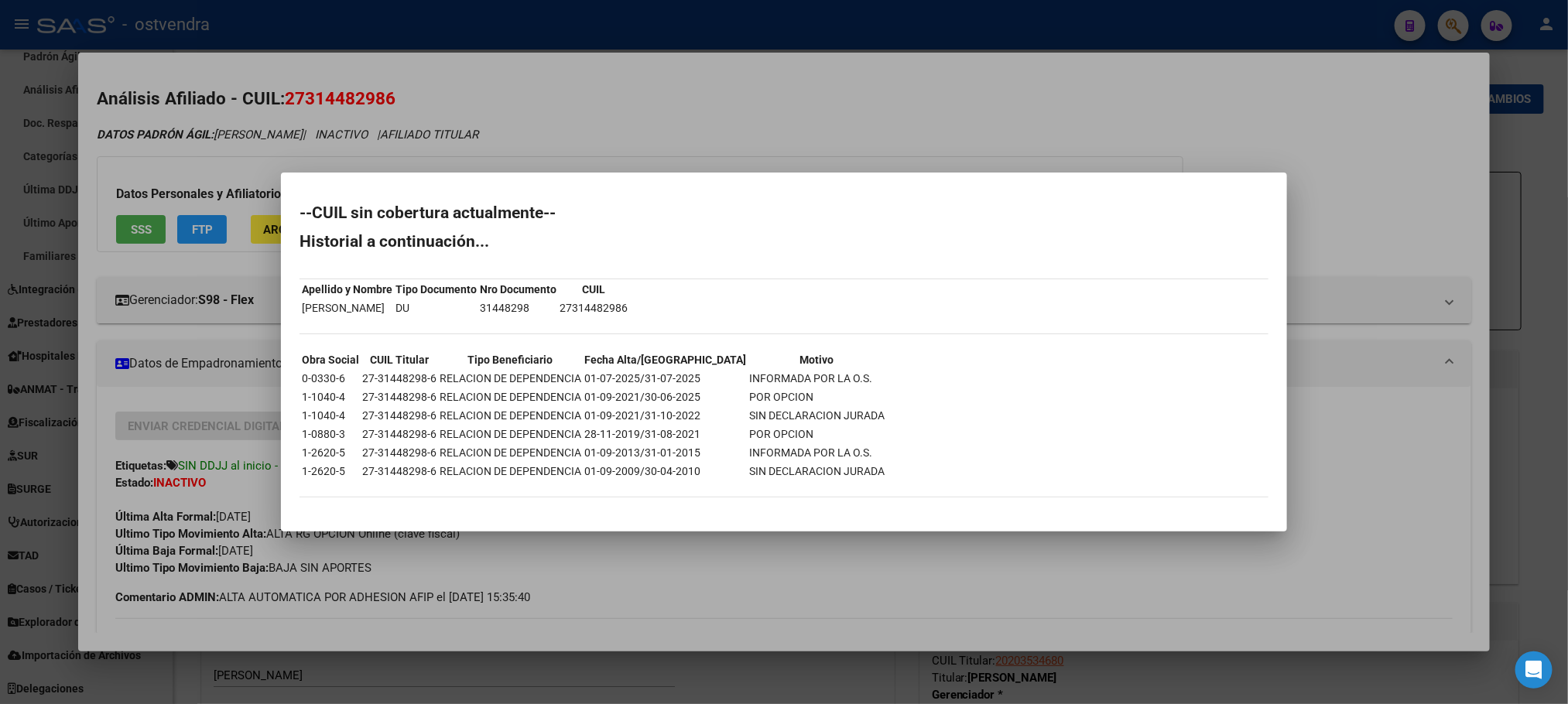
click at [609, 164] on div at bounding box center [784, 352] width 1568 height 704
